Goal: Transaction & Acquisition: Book appointment/travel/reservation

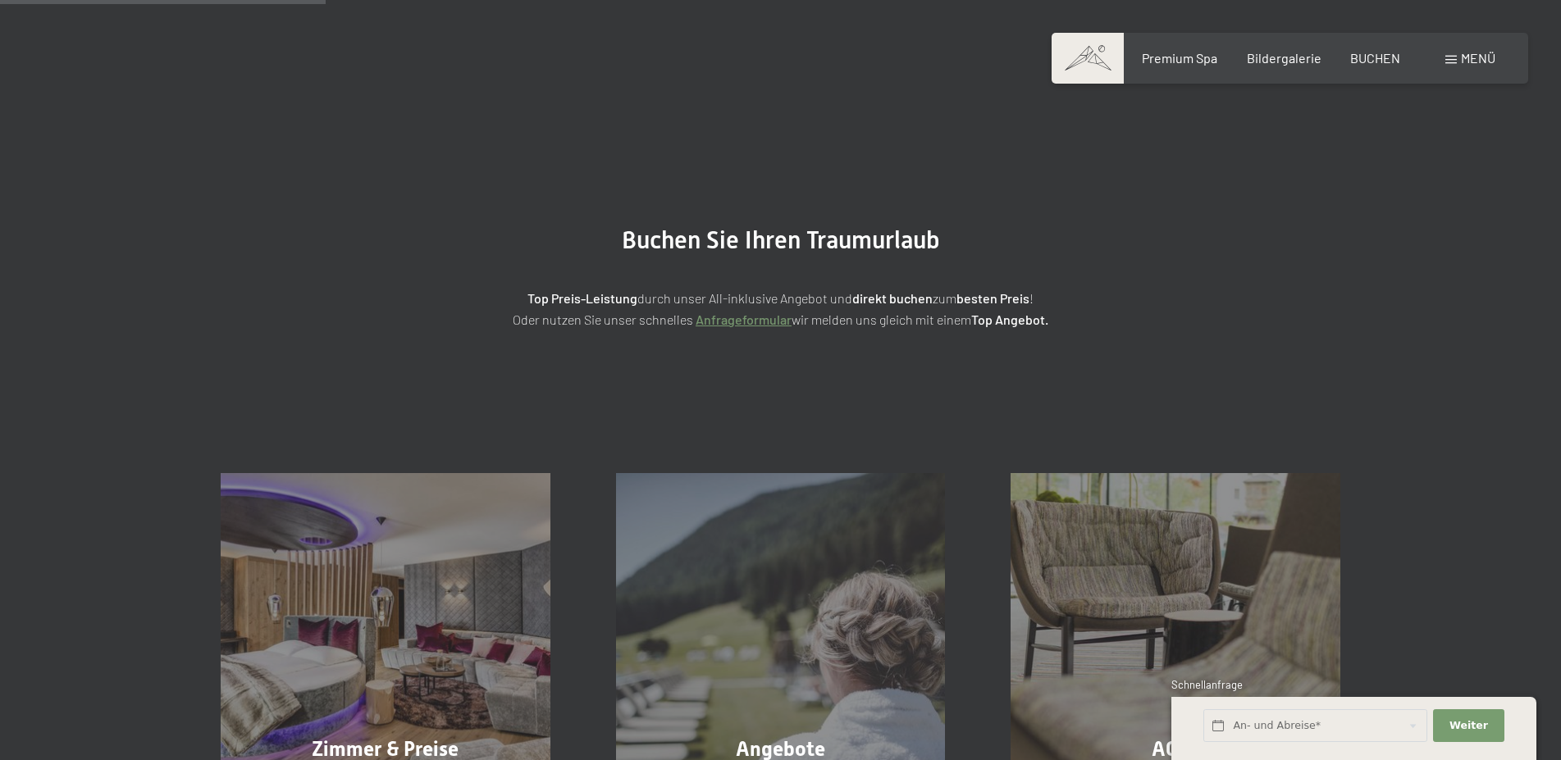
scroll to position [167, 0]
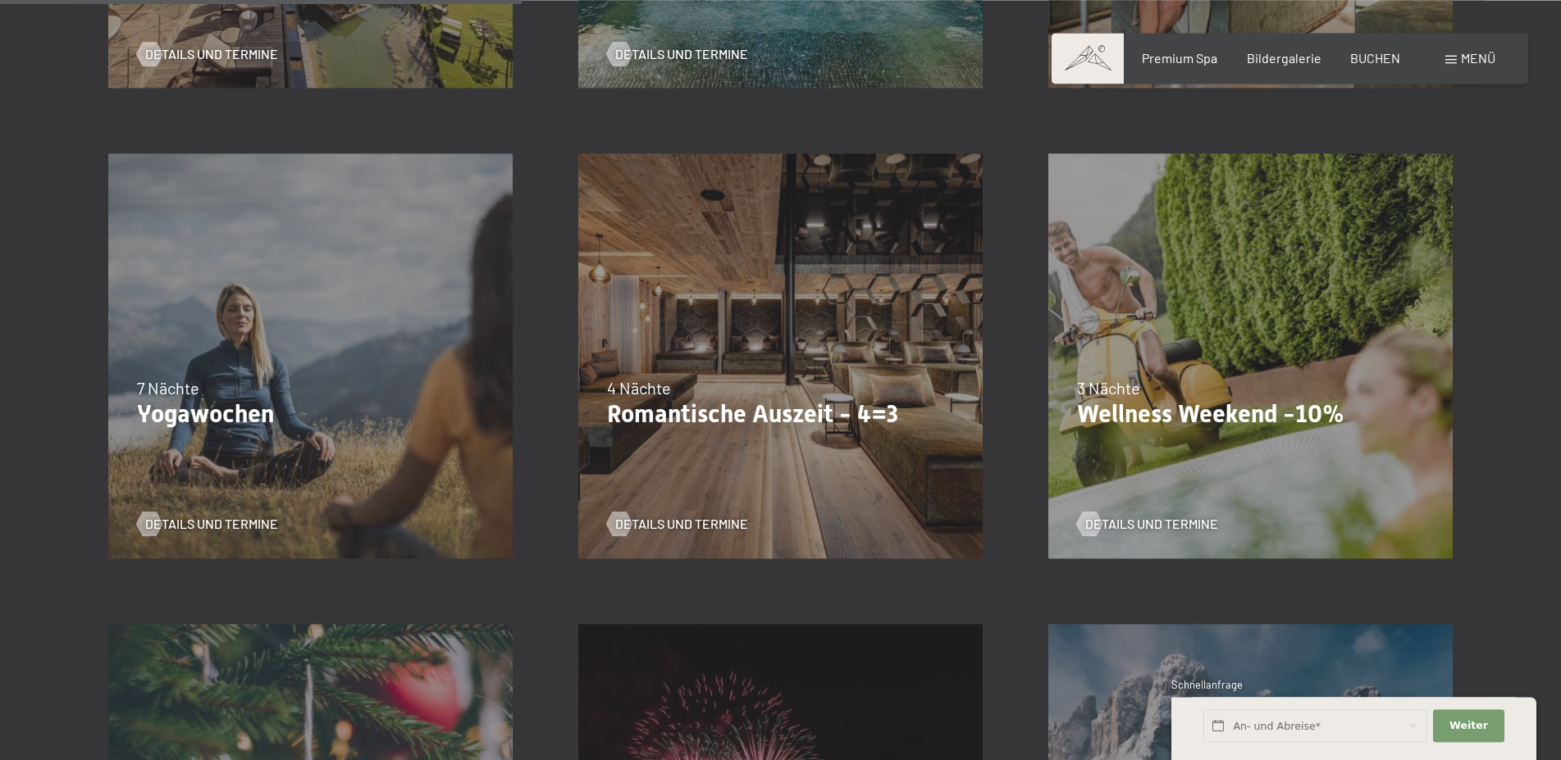
scroll to position [1339, 0]
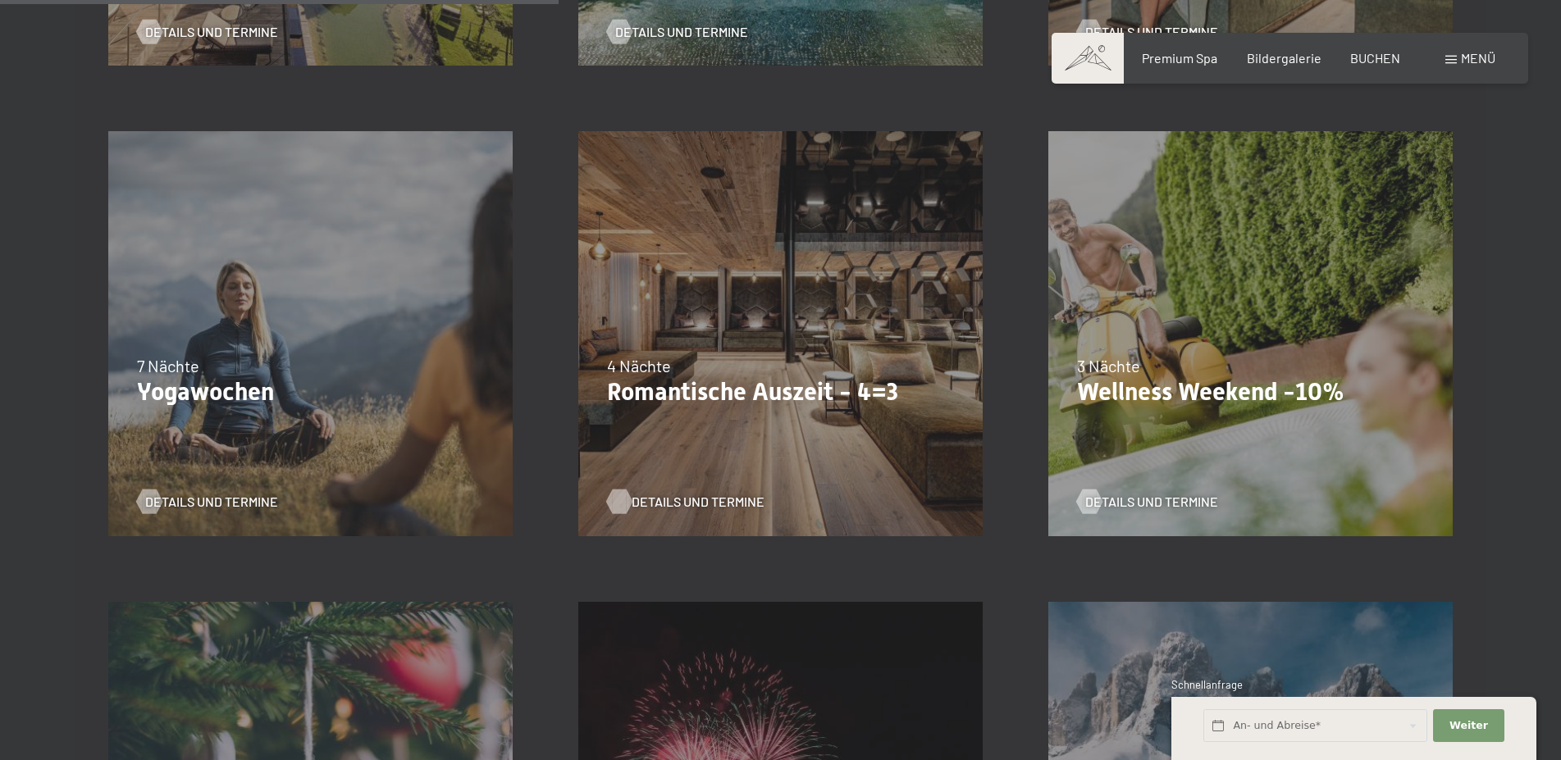
click at [706, 507] on span "Details und Termine" at bounding box center [698, 502] width 133 height 18
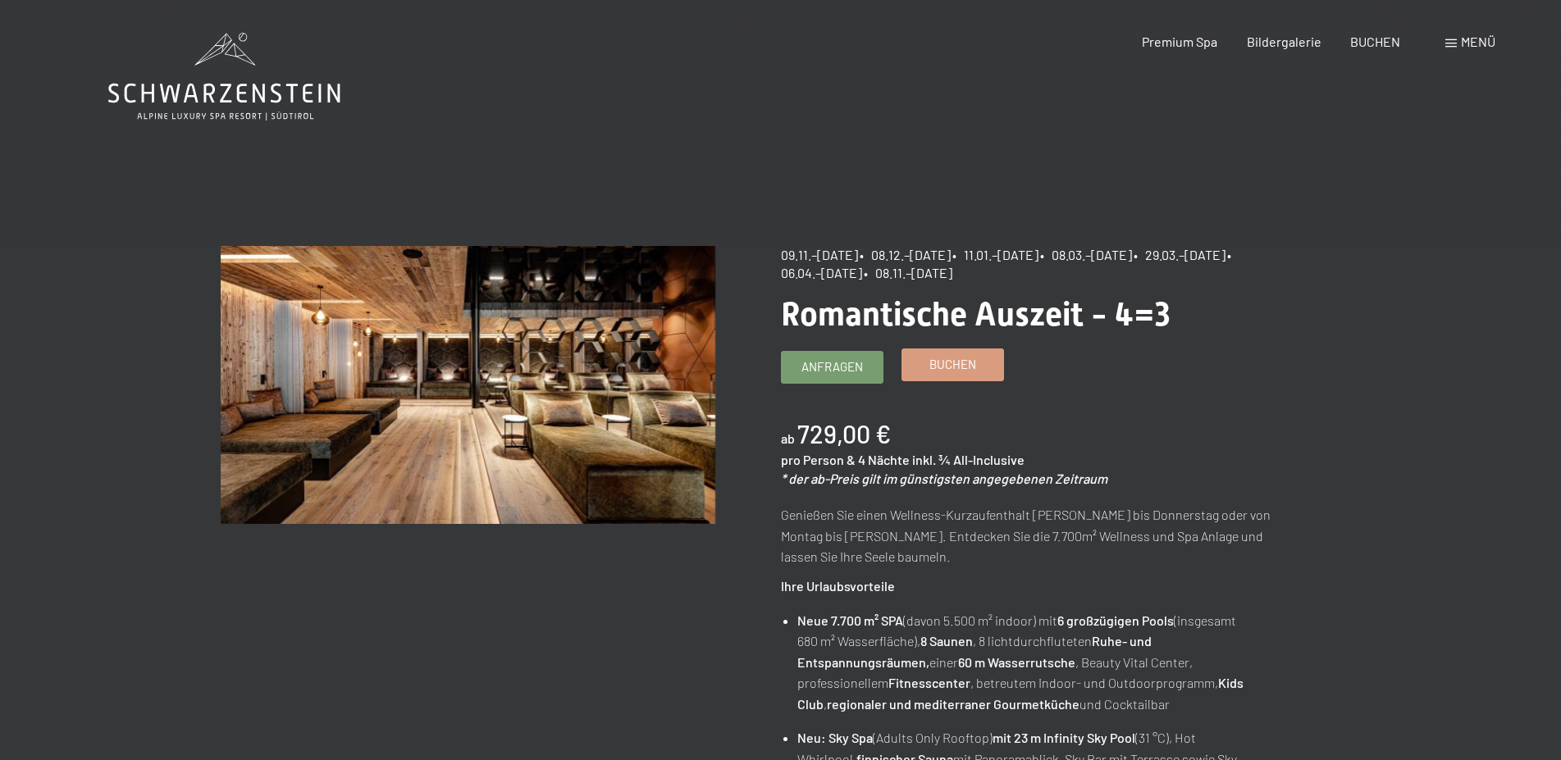
click at [955, 379] on link "Buchen" at bounding box center [952, 364] width 101 height 31
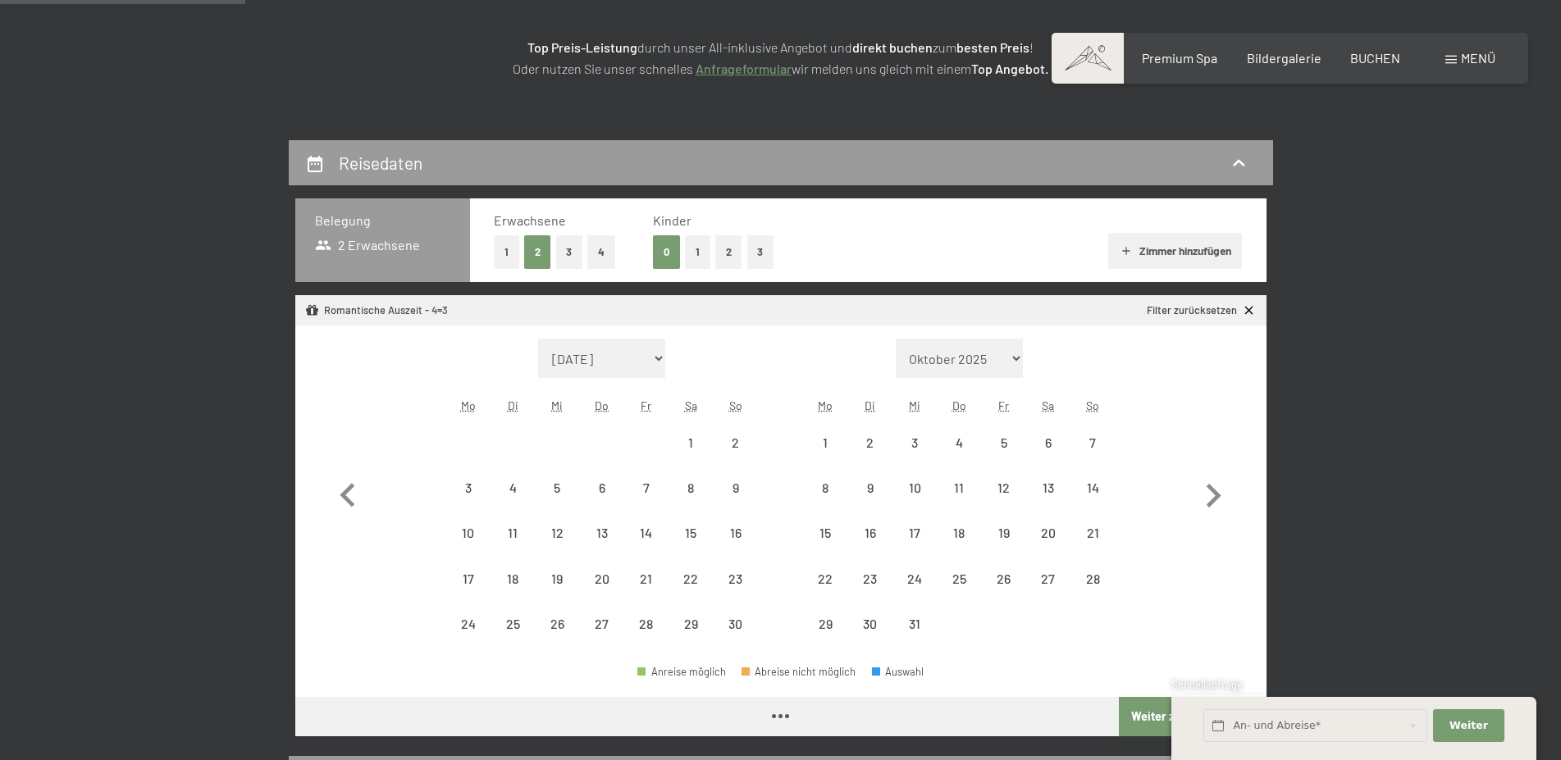
scroll to position [251, 0]
select select "2025-11-01"
select select "2025-12-01"
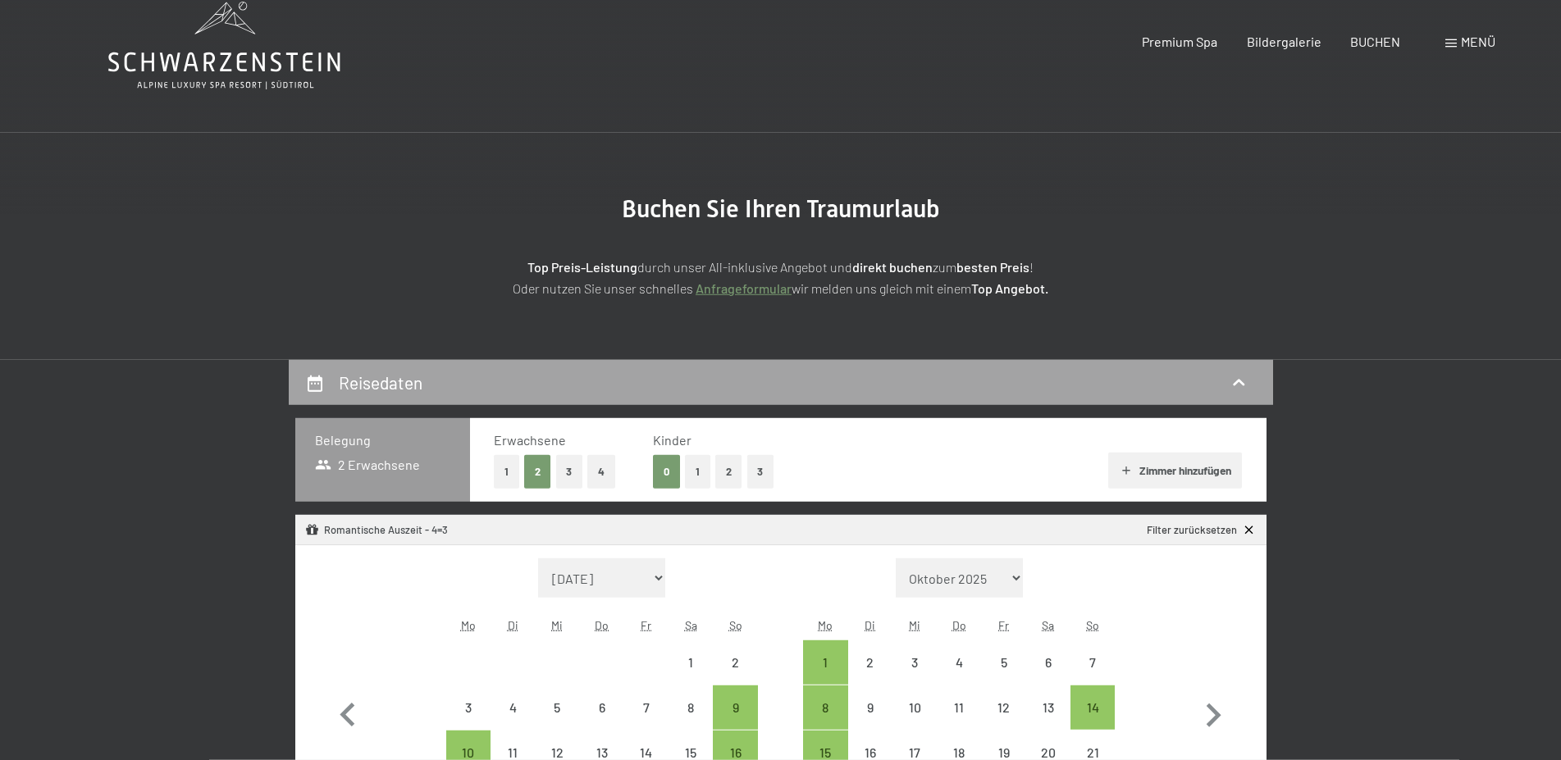
scroll to position [0, 0]
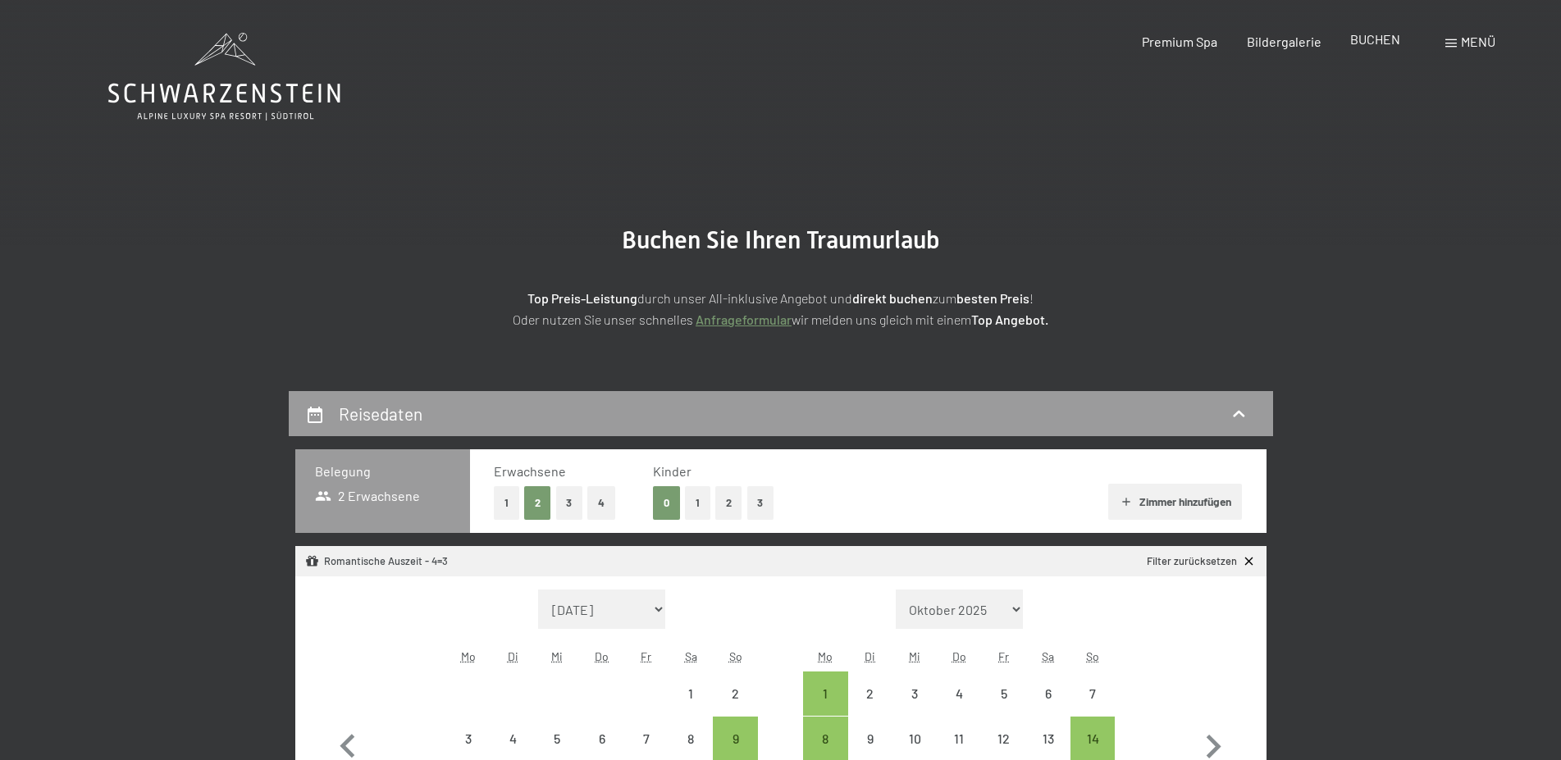
click at [1394, 44] on span "BUCHEN" at bounding box center [1375, 39] width 50 height 16
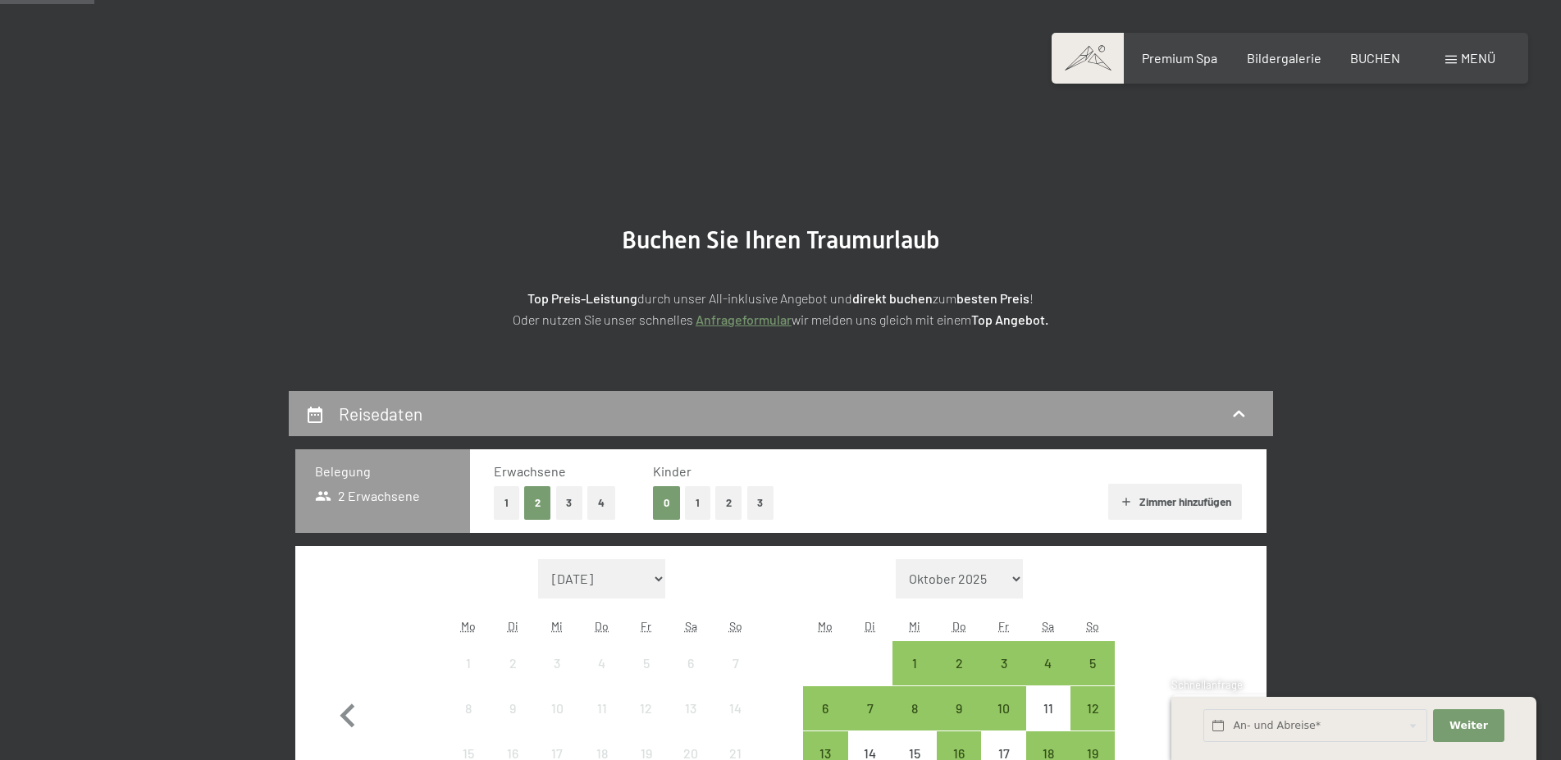
scroll to position [335, 0]
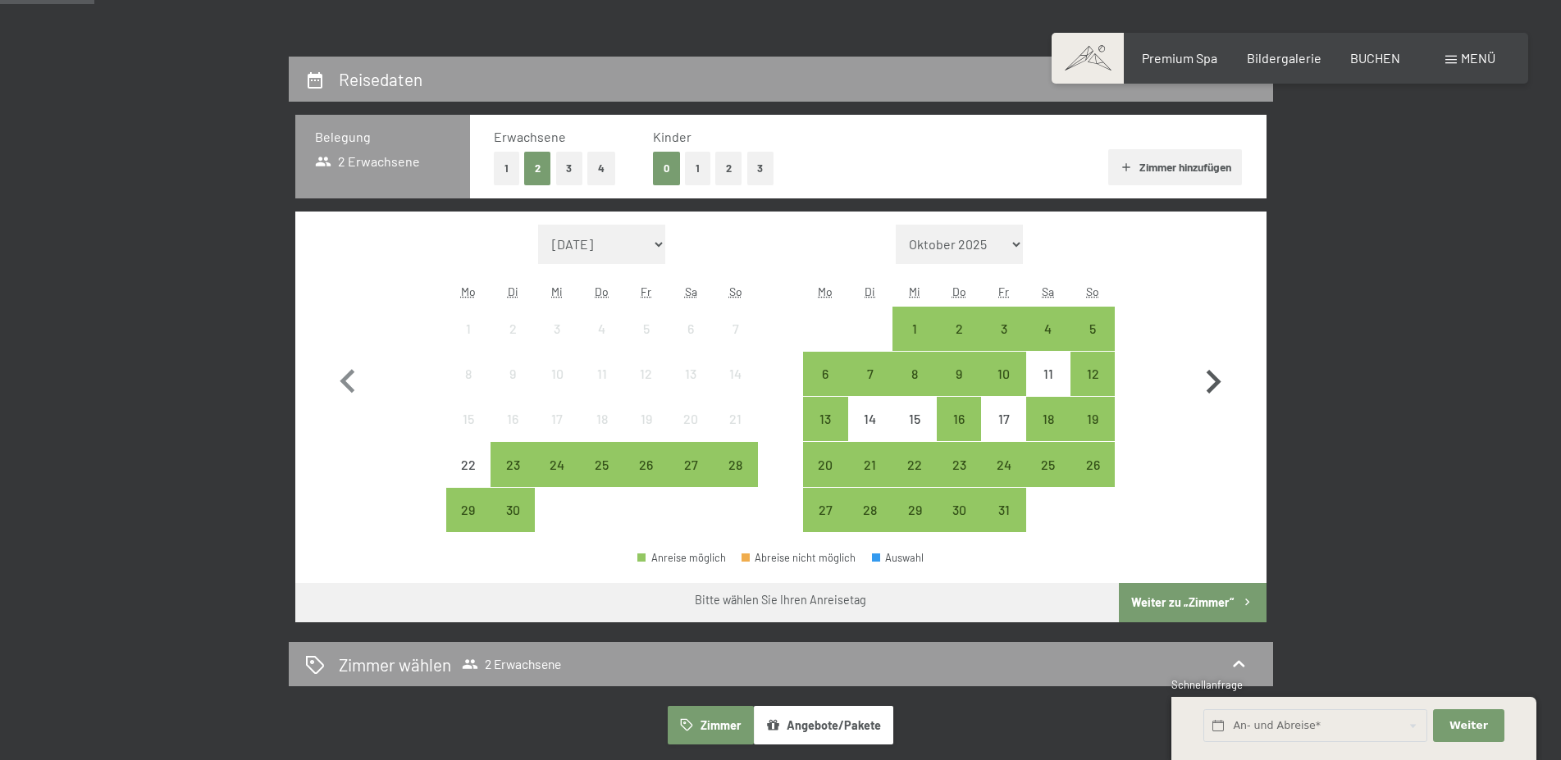
click at [1214, 390] on icon "button" at bounding box center [1213, 382] width 48 height 48
select select "[DATE]"
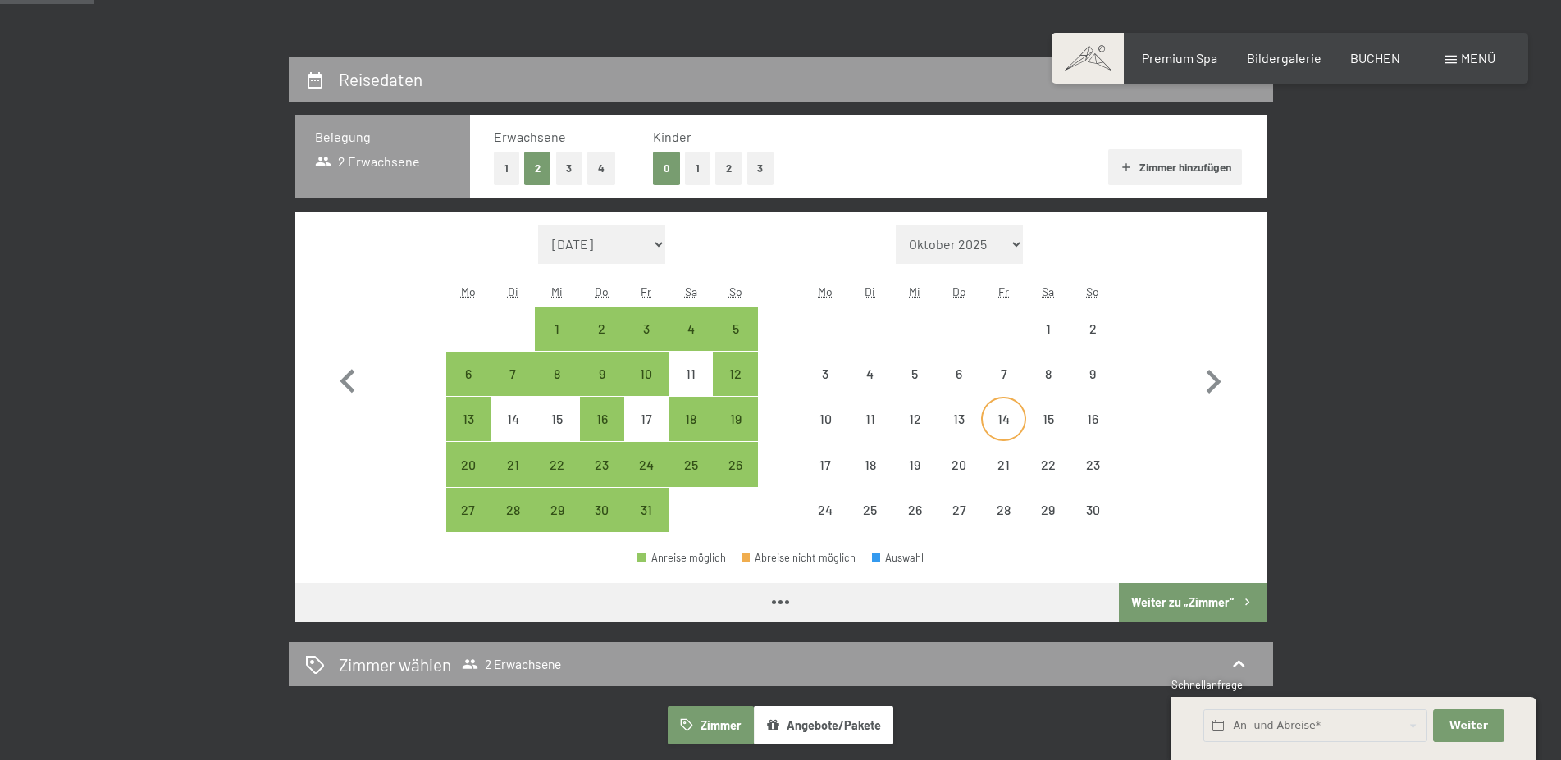
select select "[DATE]"
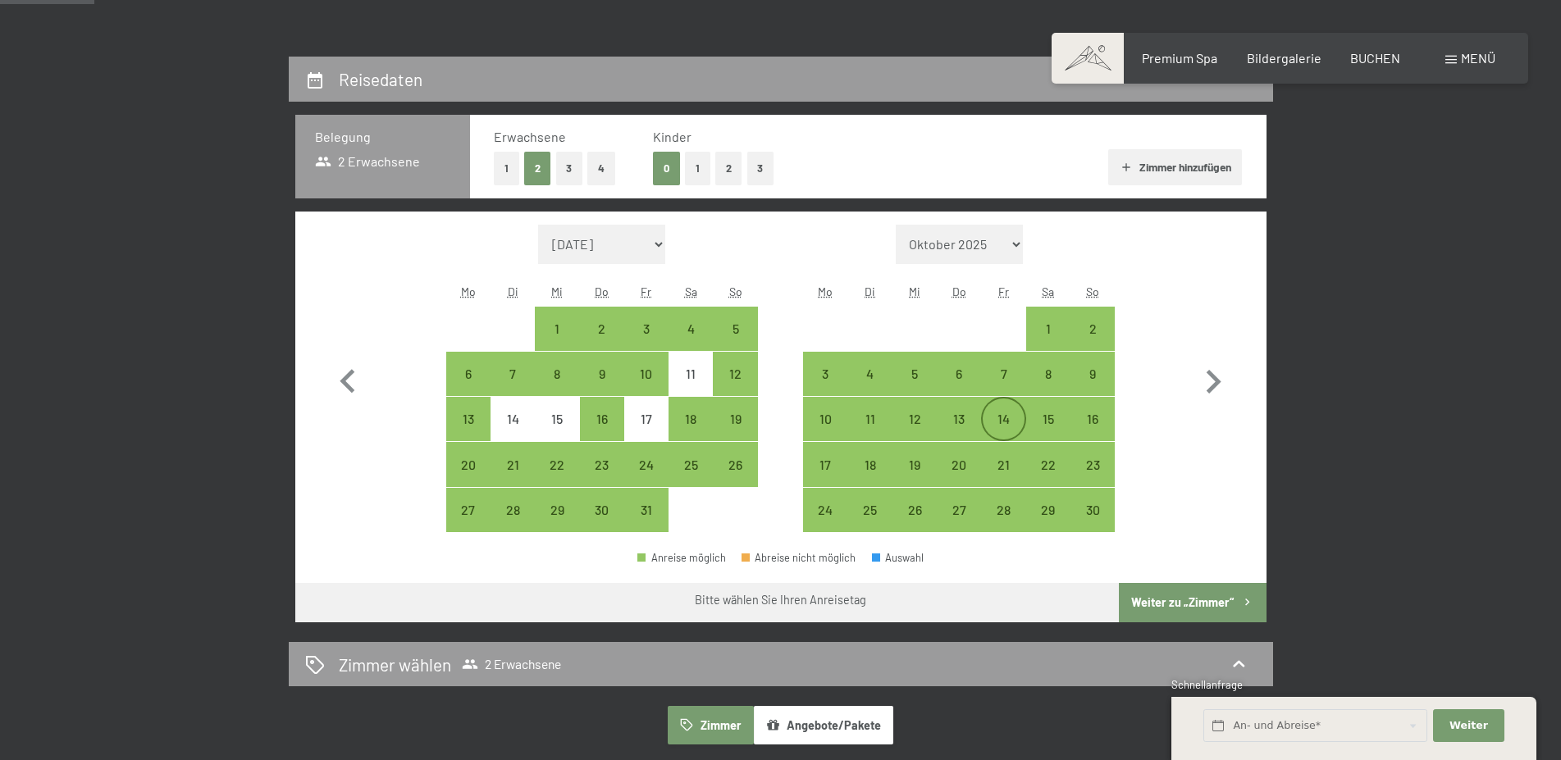
click at [1015, 418] on div "14" at bounding box center [1003, 433] width 41 height 41
select select "[DATE]"
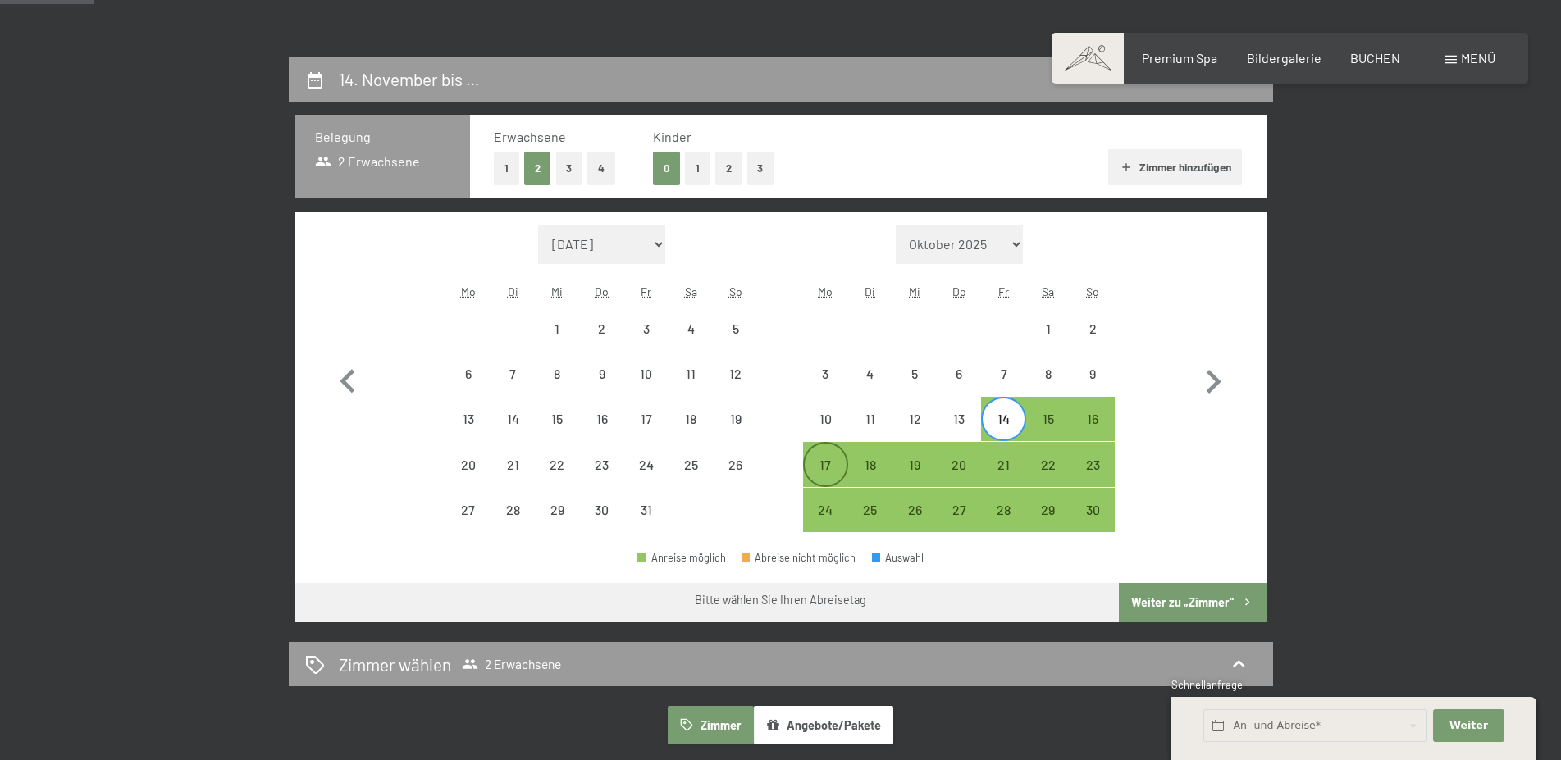
click at [830, 462] on div "17" at bounding box center [825, 479] width 41 height 41
select select "[DATE]"
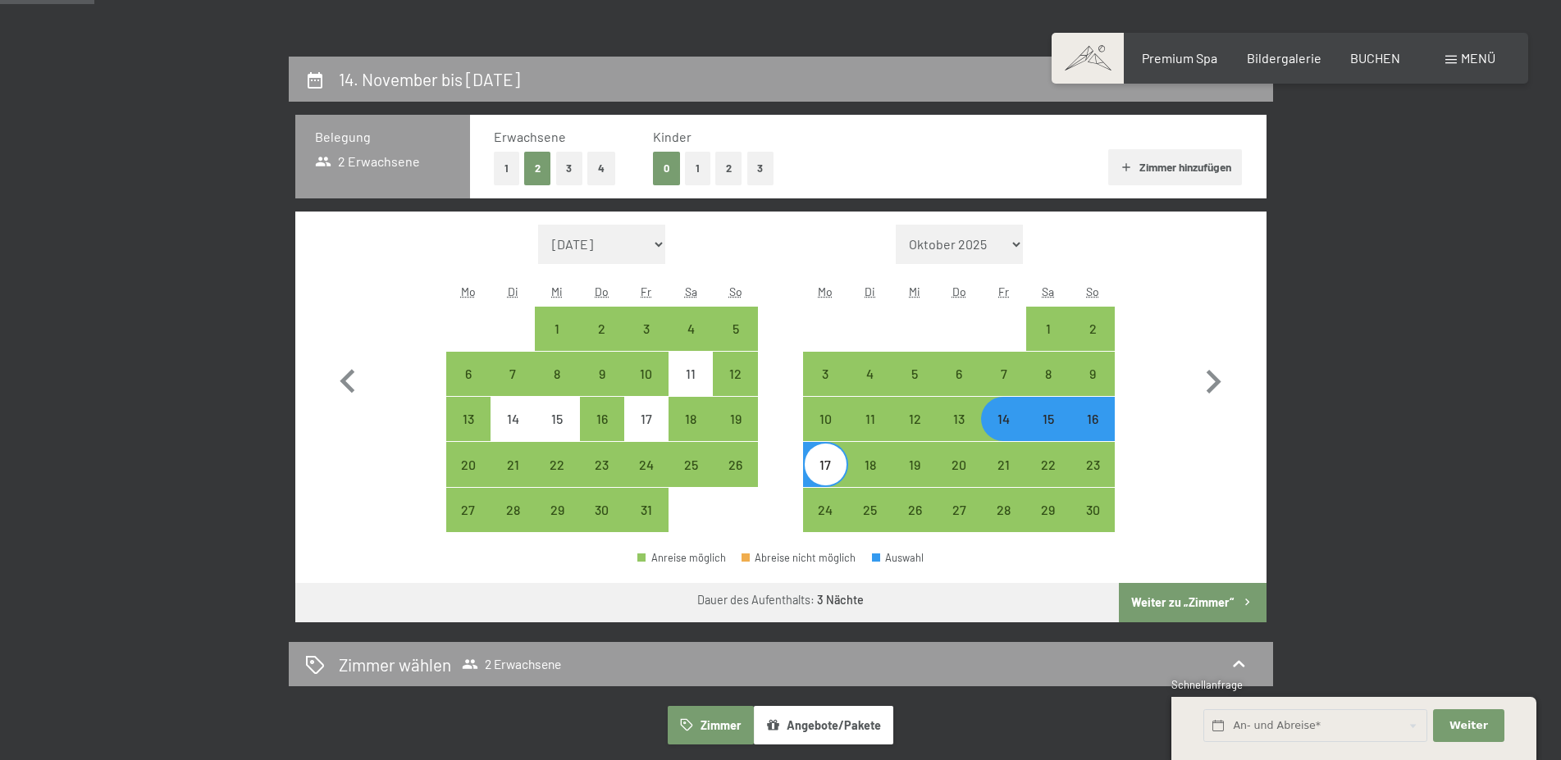
click at [1190, 597] on button "Weiter zu „Zimmer“" at bounding box center [1192, 602] width 147 height 39
select select "[DATE]"
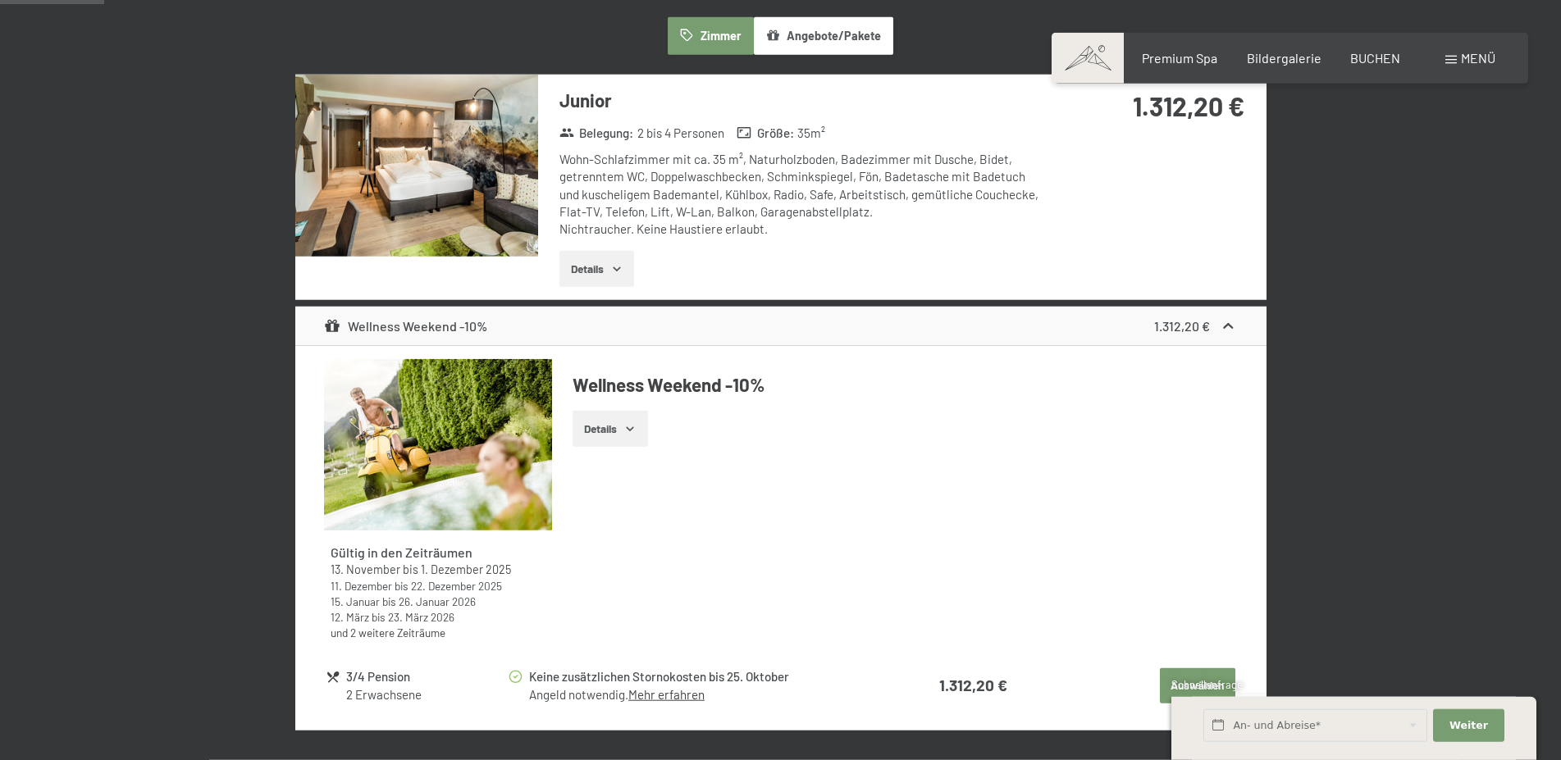
scroll to position [475, 0]
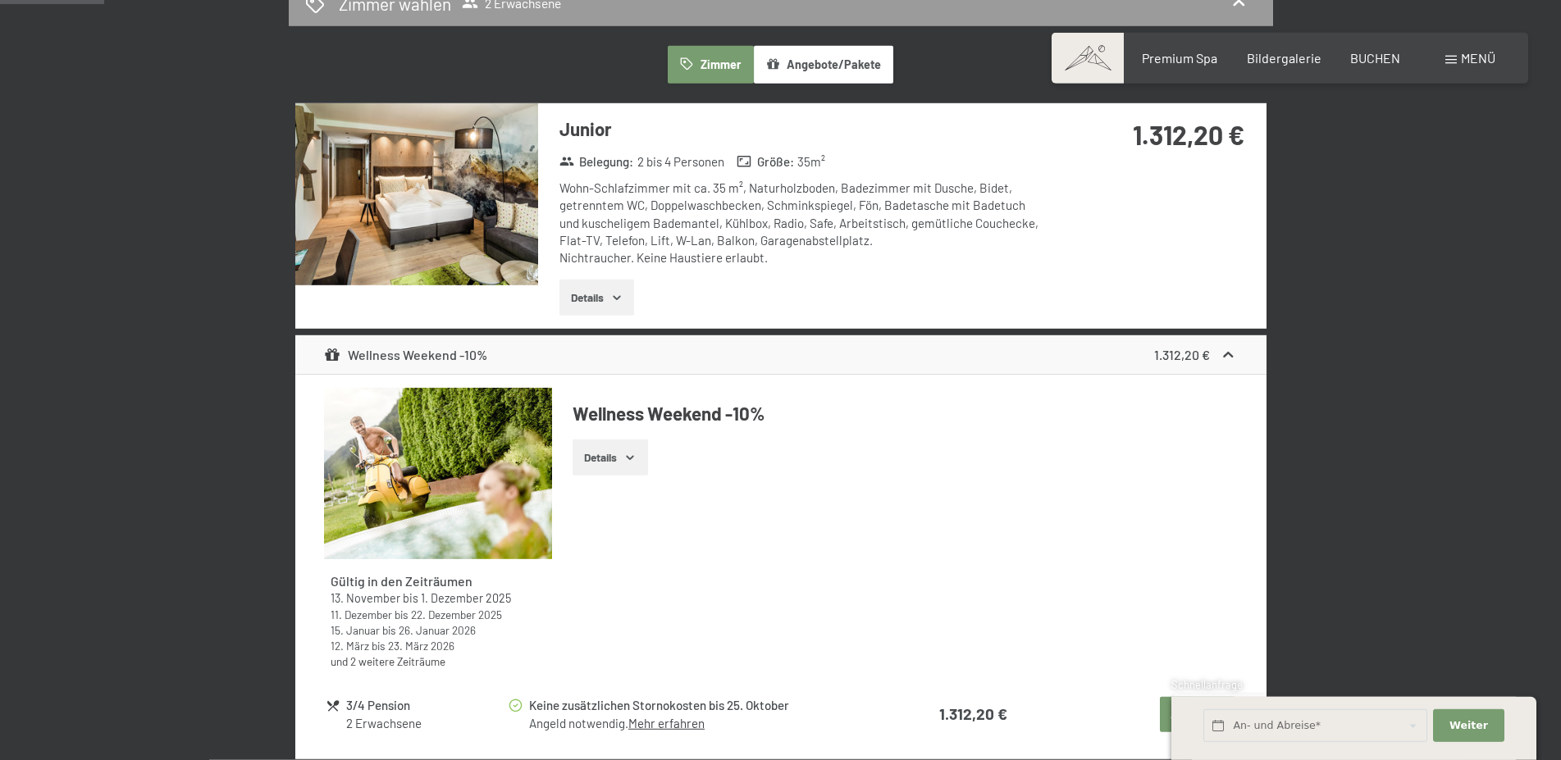
click at [971, 491] on div "Gültig in den Zeiträumen 13. November bis 1. Dezember 2025 11. Dezember bis 22.…" at bounding box center [780, 535] width 913 height 294
